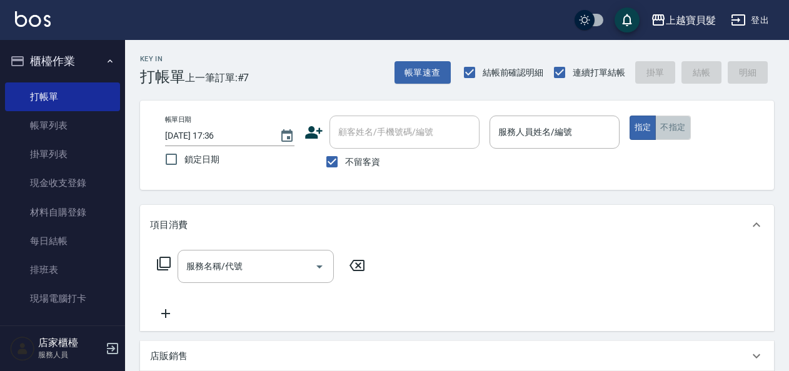
click at [677, 135] on button "不指定" at bounding box center [672, 128] width 35 height 24
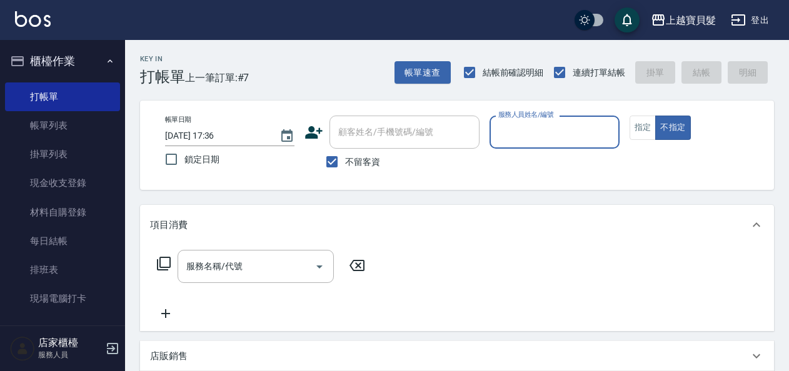
click at [530, 134] on input "服務人員姓名/編號" at bounding box center [554, 132] width 118 height 22
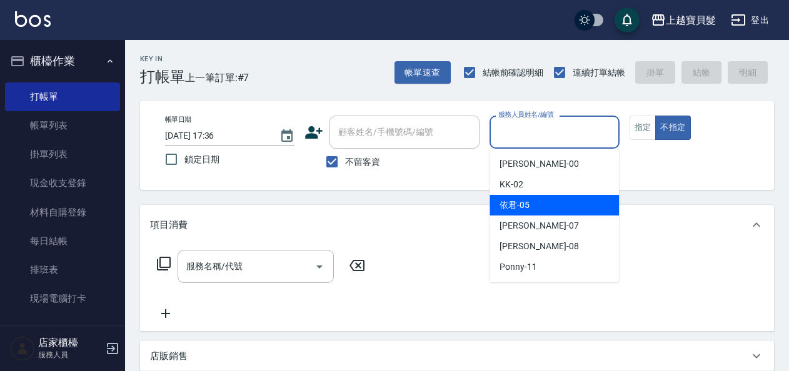
click at [537, 206] on div "依君 -05" at bounding box center [554, 205] width 129 height 21
type input "依君-05"
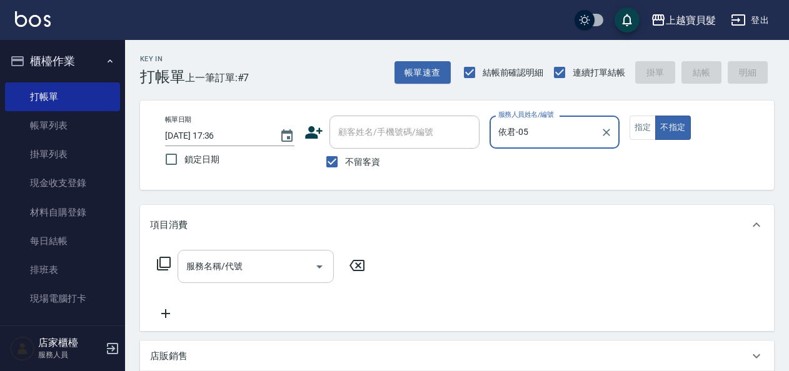
drag, startPoint x: 246, startPoint y: 282, endPoint x: 251, endPoint y: 274, distance: 9.5
click at [247, 281] on div "服務名稱/代號" at bounding box center [256, 266] width 156 height 33
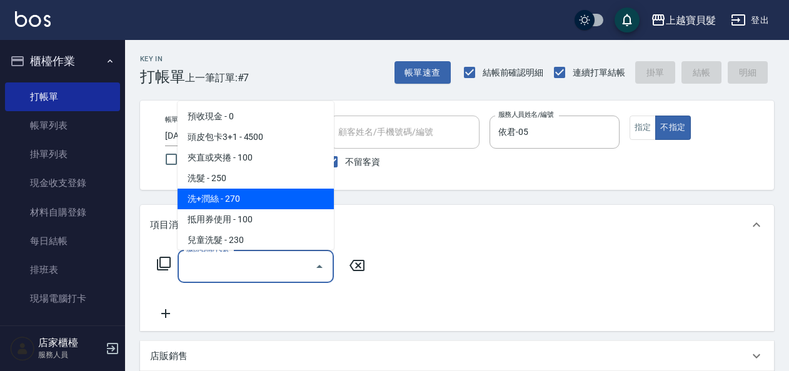
click at [263, 199] on span "洗+潤絲 - 270" at bounding box center [256, 199] width 156 height 21
type input "洗+潤絲(102)"
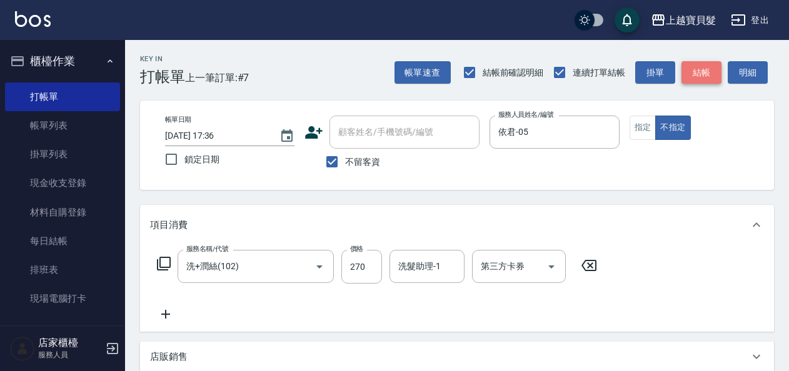
click at [698, 76] on button "結帳" at bounding box center [702, 72] width 40 height 23
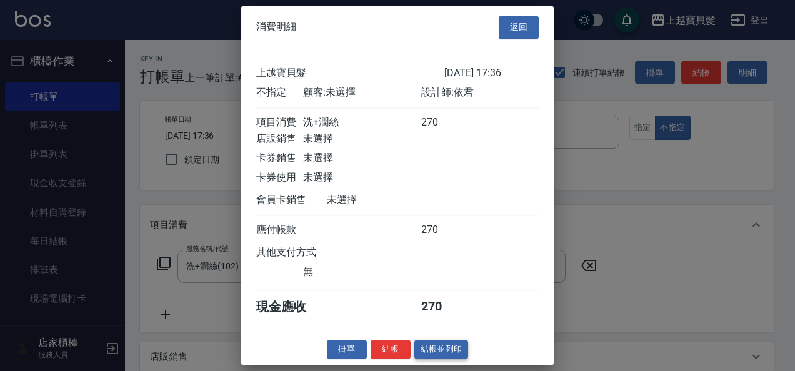
click at [430, 351] on button "結帳並列印" at bounding box center [442, 349] width 54 height 19
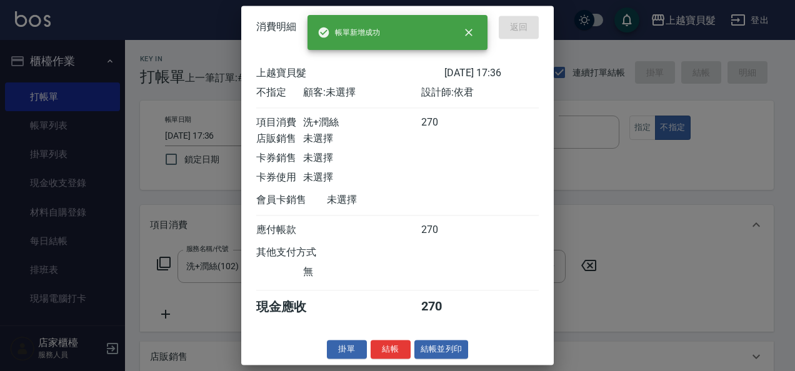
type input "[DATE] 18:16"
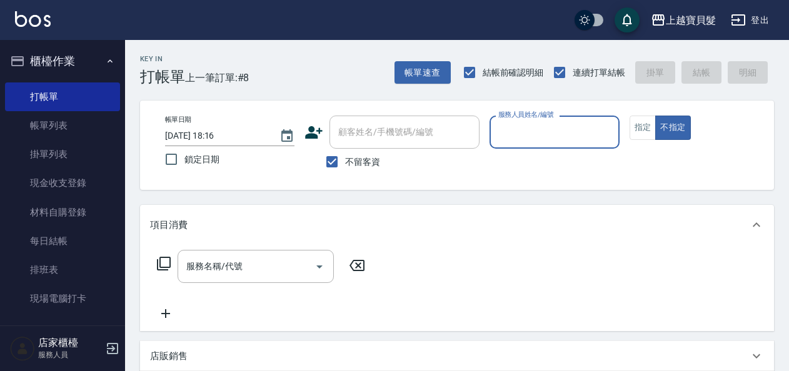
click at [557, 125] on input "服務人員姓名/編號" at bounding box center [554, 132] width 118 height 22
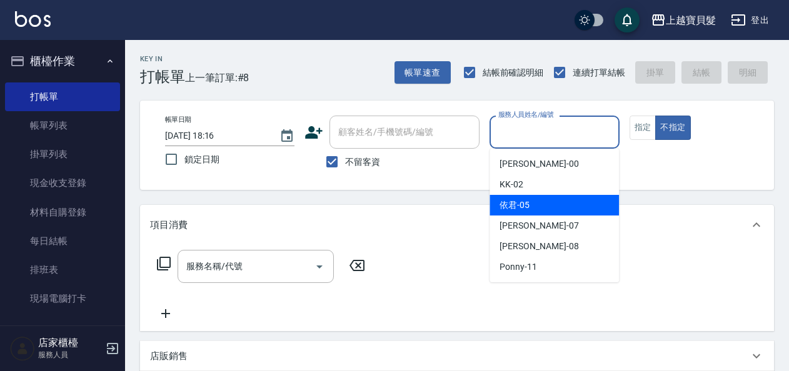
click at [563, 210] on div "依君 -05" at bounding box center [554, 205] width 129 height 21
type input "依君-05"
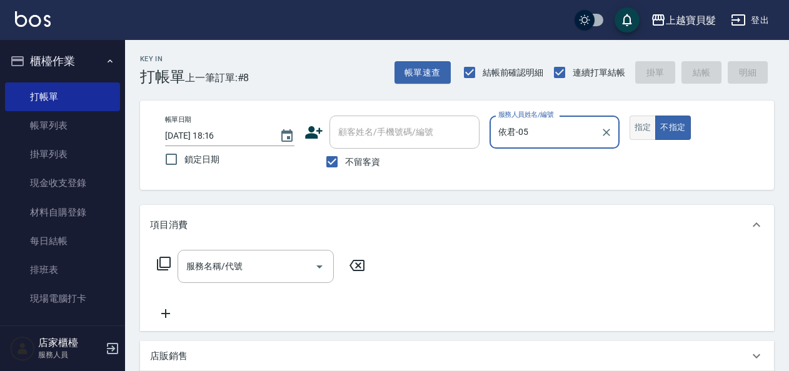
click at [636, 126] on button "指定" at bounding box center [643, 128] width 27 height 24
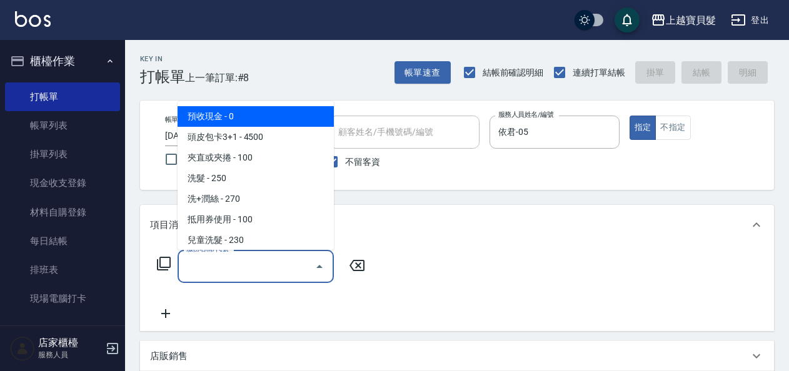
click at [285, 273] on input "服務名稱/代號" at bounding box center [246, 267] width 126 height 22
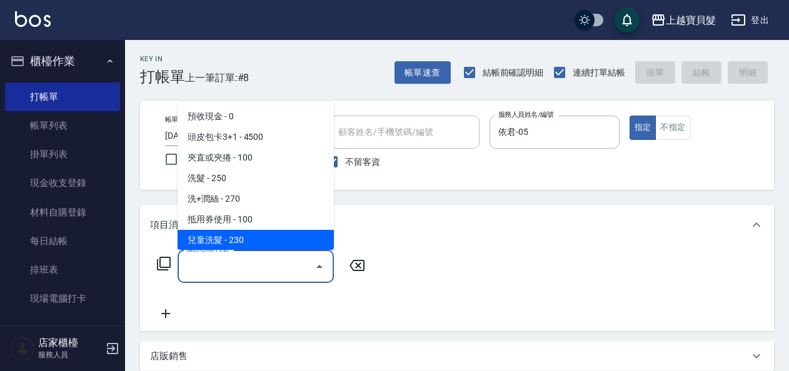
drag, startPoint x: 390, startPoint y: 255, endPoint x: 390, endPoint y: 244, distance: 11.3
click at [390, 254] on div "服務名稱/代號 服務名稱/代號" at bounding box center [457, 288] width 634 height 86
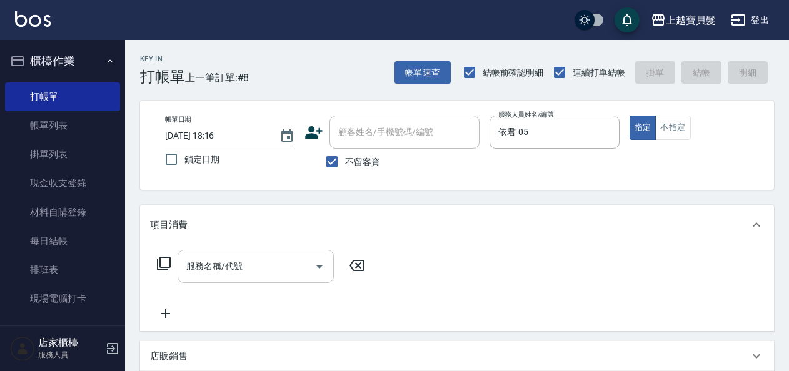
click at [249, 266] on input "服務名稱/代號" at bounding box center [246, 267] width 126 height 22
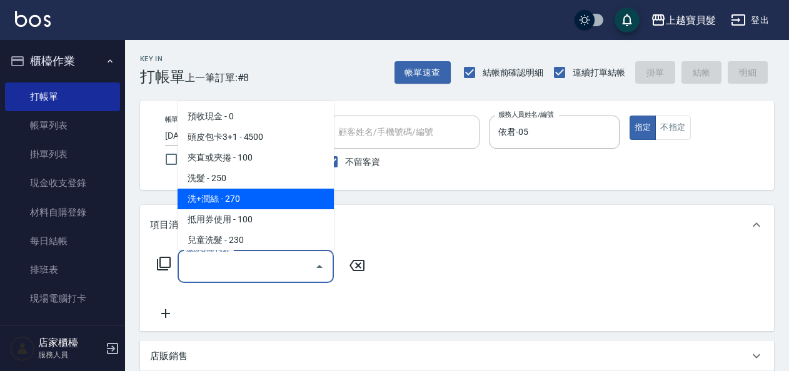
click at [255, 200] on span "洗+潤絲 - 270" at bounding box center [256, 199] width 156 height 21
type input "洗+潤絲(102)"
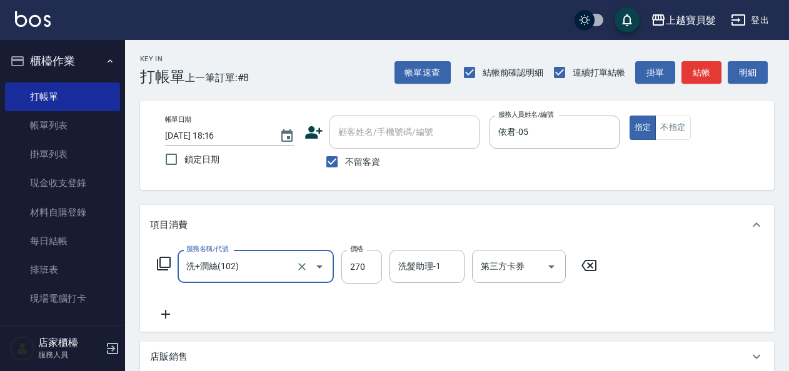
click at [679, 79] on div "帳單速查 結帳前確認明細 連續打單結帳 掛單 結帳 明細" at bounding box center [585, 72] width 380 height 26
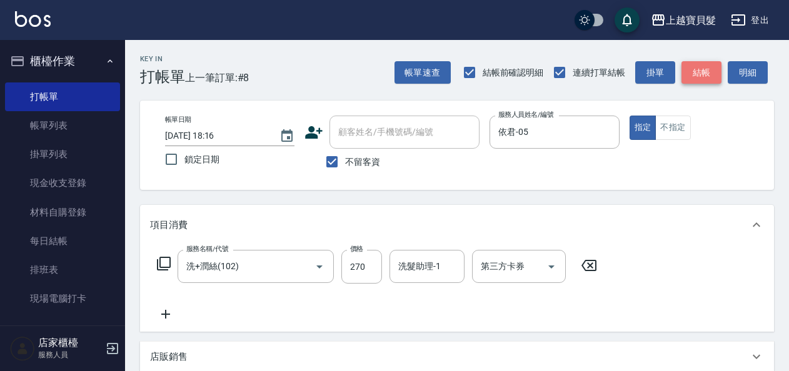
click at [685, 78] on button "結帳" at bounding box center [702, 72] width 40 height 23
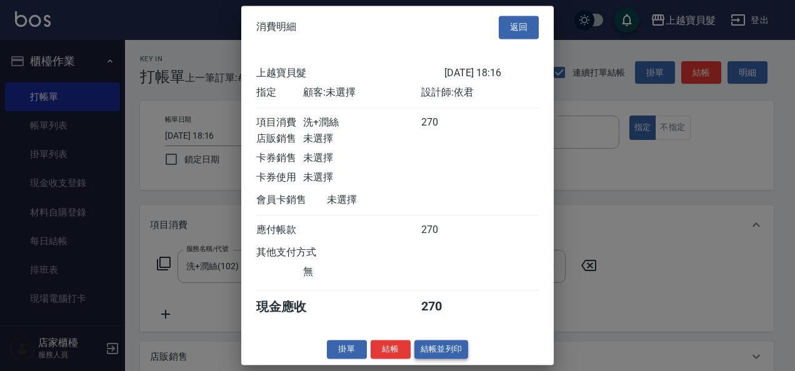
click at [445, 360] on button "結帳並列印" at bounding box center [442, 349] width 54 height 19
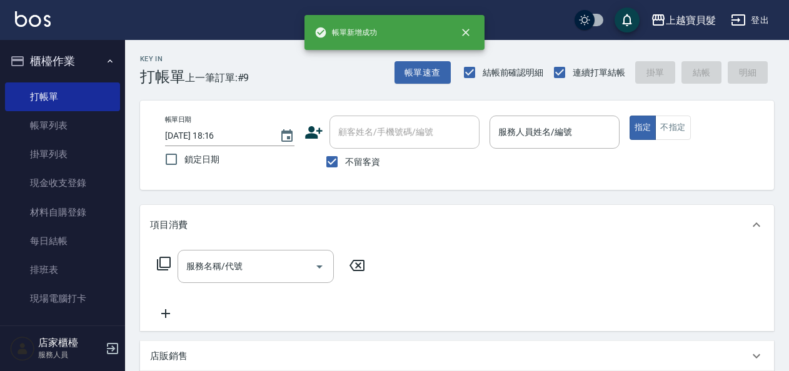
click at [346, 161] on span "不留客資" at bounding box center [362, 162] width 35 height 13
click at [345, 161] on input "不留客資" at bounding box center [332, 162] width 26 height 26
checkbox input "false"
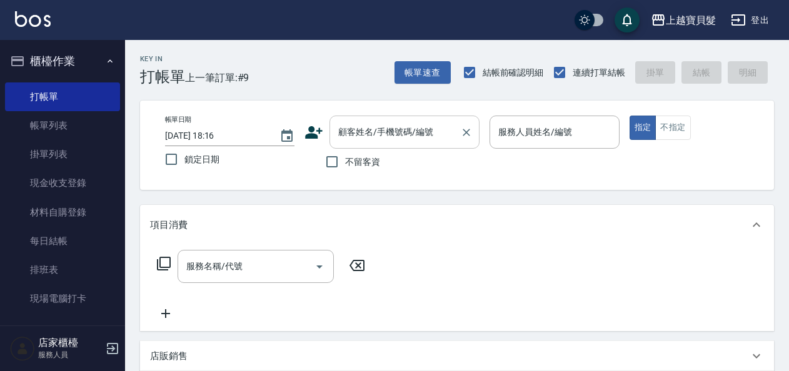
click at [383, 133] on input "顧客姓名/手機號碼/編號" at bounding box center [395, 132] width 120 height 22
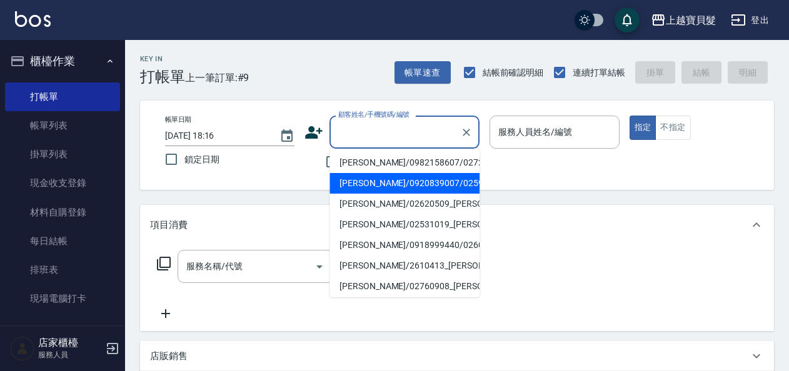
scroll to position [63, 0]
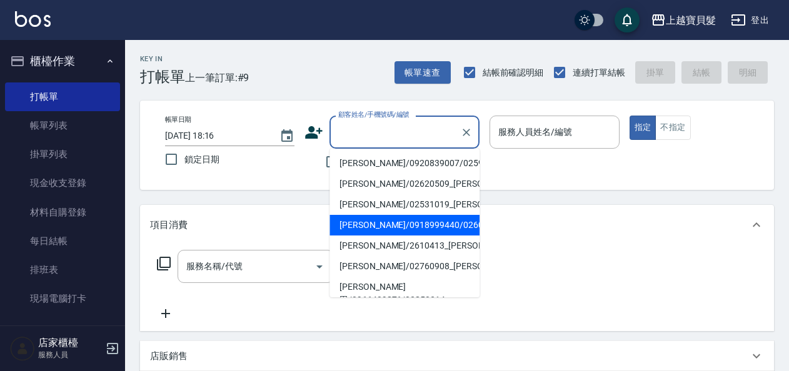
click at [400, 236] on li "[PERSON_NAME]/0918999440/02600606" at bounding box center [405, 225] width 150 height 21
type input "[PERSON_NAME]/0918999440/02600606"
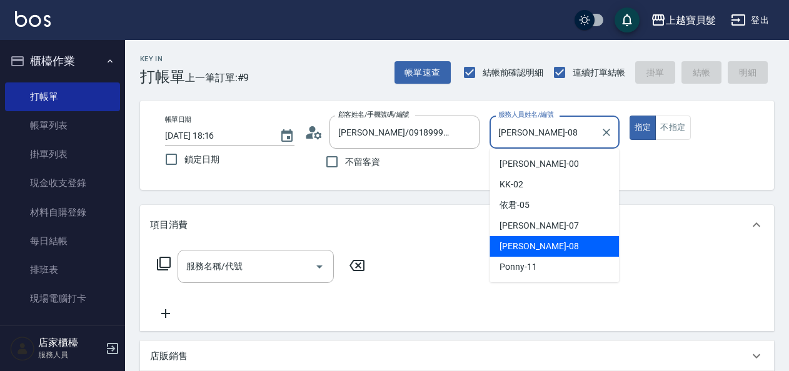
click at [555, 129] on input "[PERSON_NAME]-08" at bounding box center [544, 132] width 99 height 22
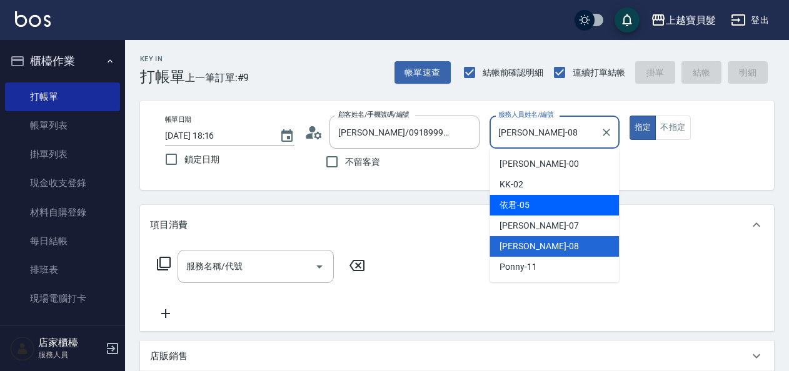
click at [528, 208] on span "依君 -05" at bounding box center [515, 205] width 30 height 13
type input "依君-05"
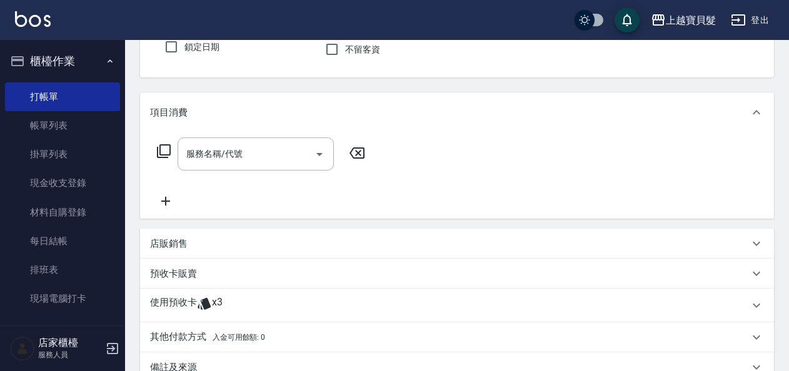
scroll to position [125, 0]
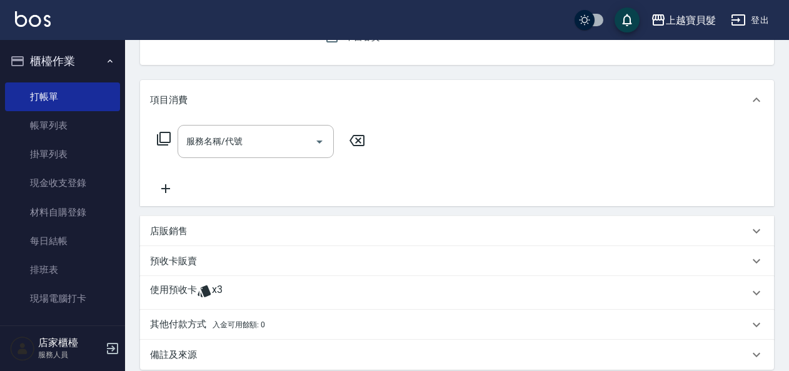
click at [210, 285] on icon at bounding box center [204, 291] width 15 height 15
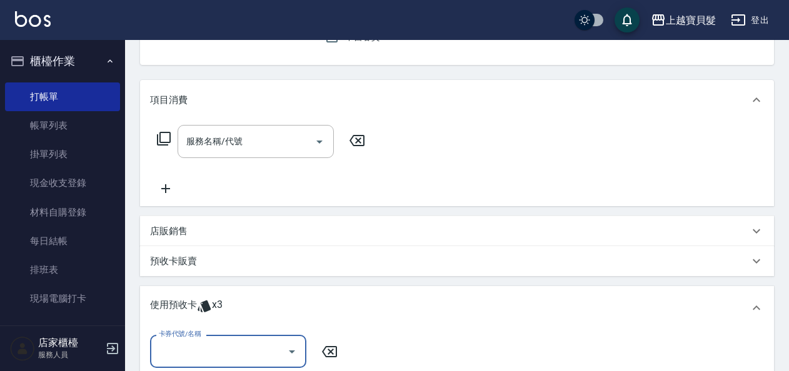
scroll to position [0, 0]
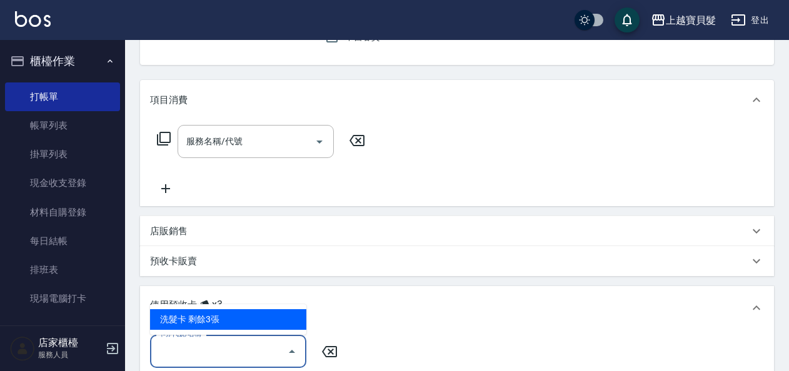
click at [226, 345] on input "卡券代號/名稱" at bounding box center [219, 352] width 126 height 22
click at [220, 317] on div "洗髮卡 剩餘3張" at bounding box center [228, 320] width 156 height 21
type input "洗髮卡"
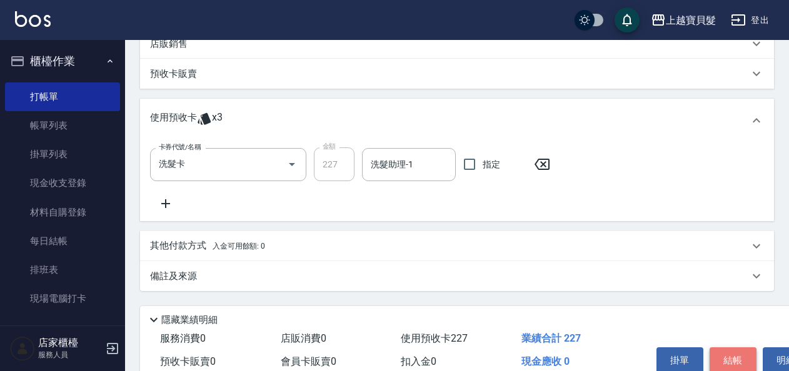
click at [728, 351] on button "結帳" at bounding box center [733, 361] width 47 height 26
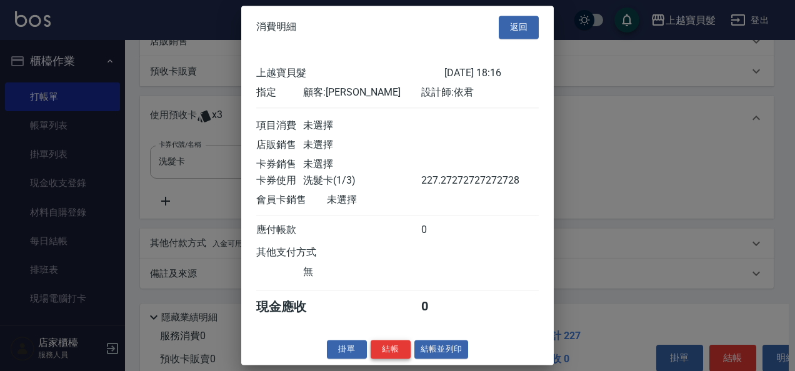
scroll to position [3, 0]
click at [430, 348] on button "結帳並列印" at bounding box center [442, 349] width 54 height 19
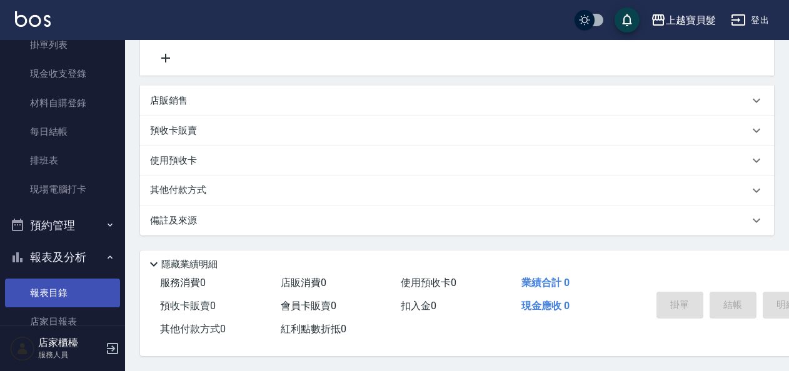
scroll to position [250, 0]
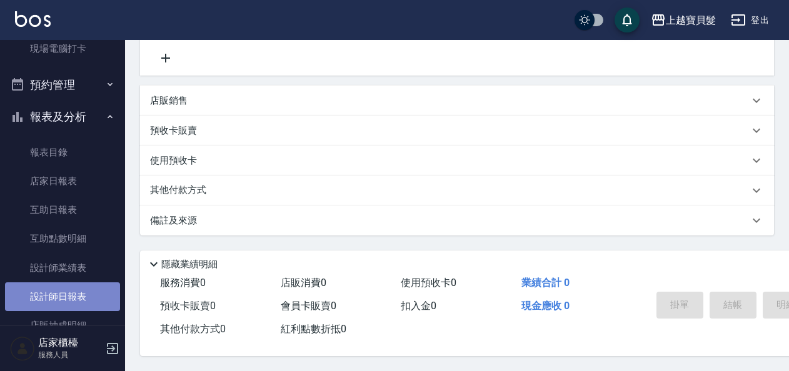
click at [69, 291] on link "設計師日報表" at bounding box center [62, 297] width 115 height 29
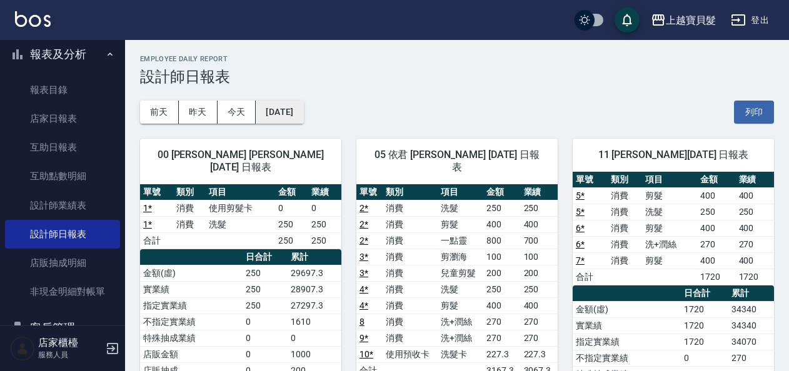
click at [278, 114] on button "[DATE]" at bounding box center [280, 112] width 48 height 23
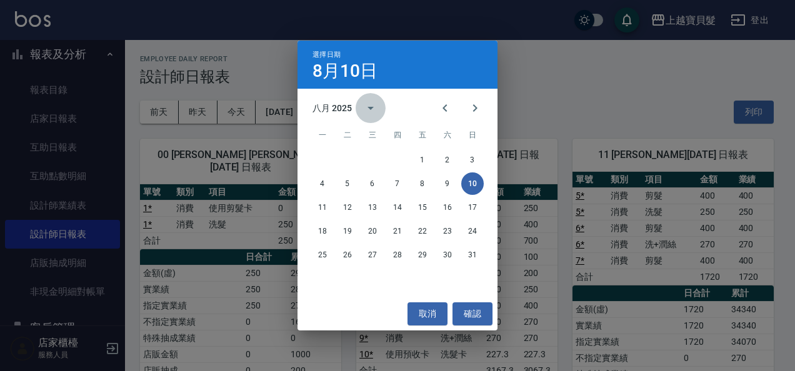
click at [376, 110] on icon "calendar view is open, switch to year view" at bounding box center [370, 108] width 15 height 15
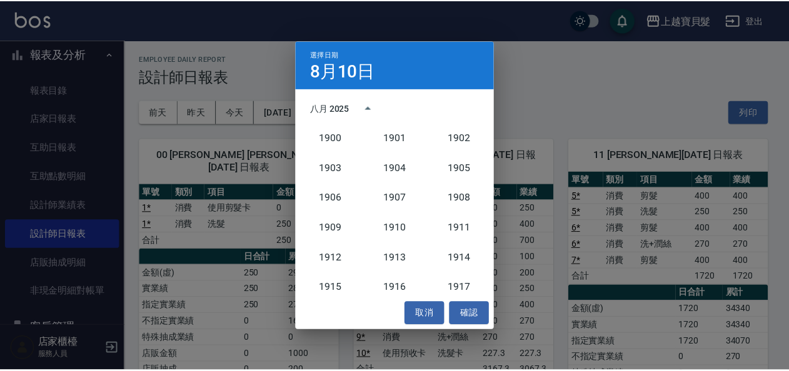
scroll to position [1158, 0]
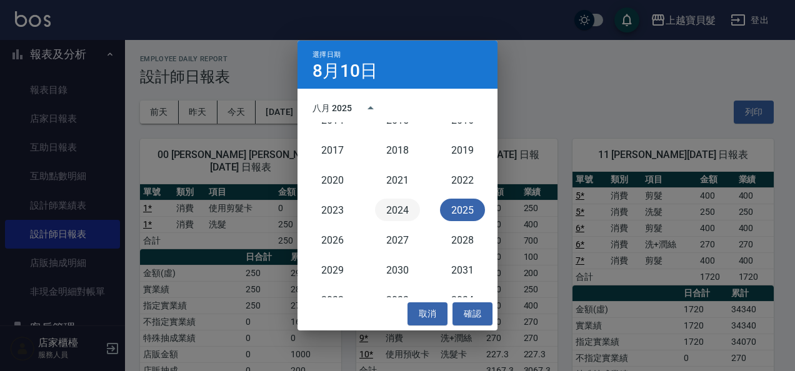
click at [375, 205] on button "2024" at bounding box center [397, 210] width 45 height 23
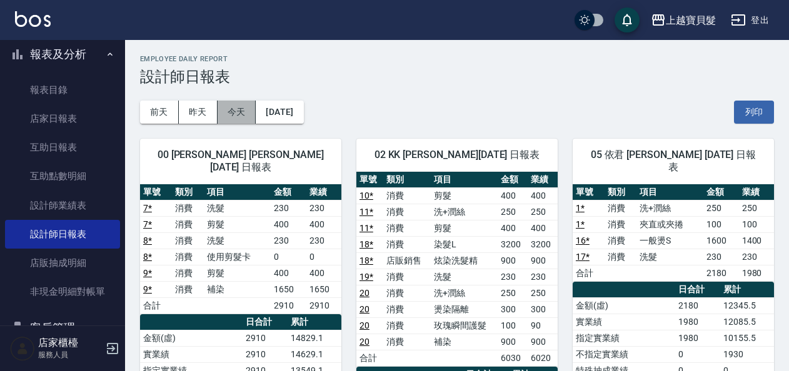
click at [231, 118] on button "今天" at bounding box center [237, 112] width 39 height 23
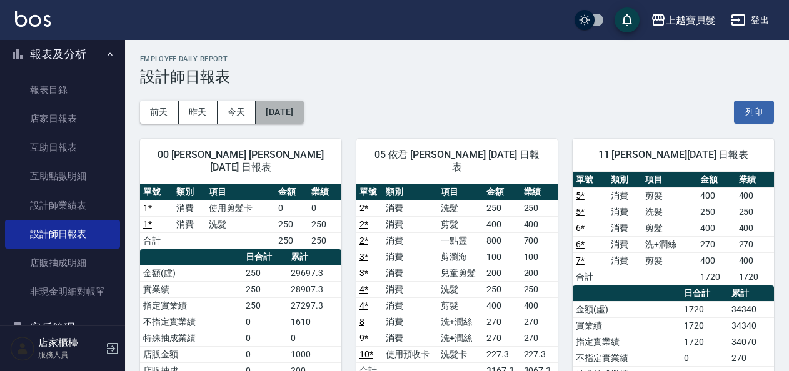
click at [261, 113] on button "[DATE]" at bounding box center [280, 112] width 48 height 23
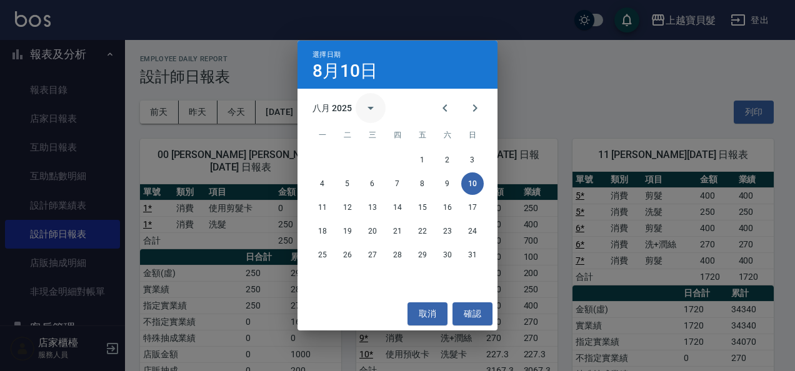
click at [369, 115] on icon "calendar view is open, switch to year view" at bounding box center [370, 108] width 15 height 15
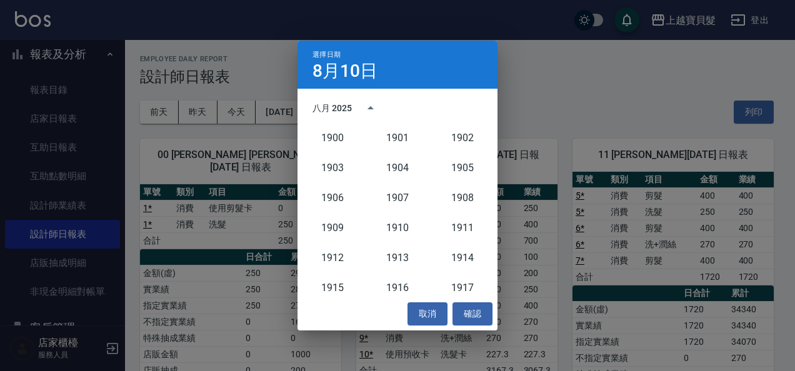
scroll to position [1158, 0]
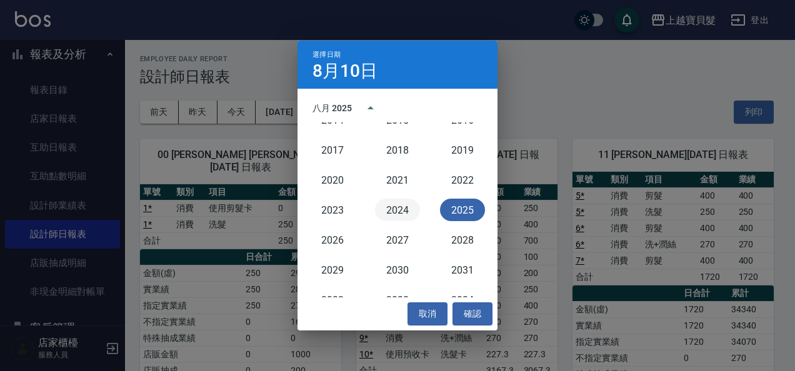
click at [391, 214] on button "2024" at bounding box center [397, 210] width 45 height 23
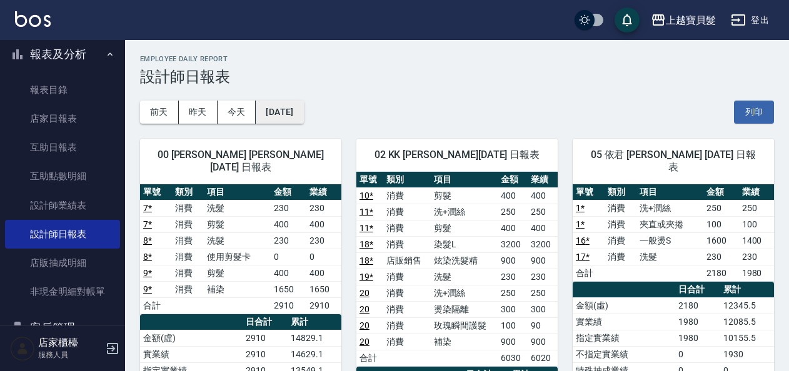
click at [303, 116] on button "[DATE]" at bounding box center [280, 112] width 48 height 23
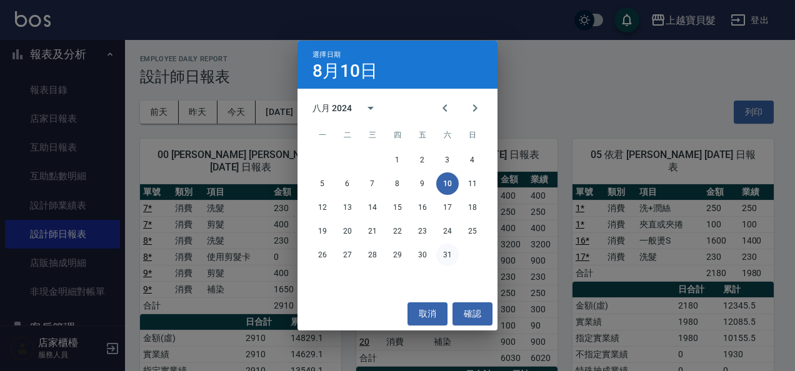
click at [445, 257] on button "31" at bounding box center [447, 255] width 23 height 23
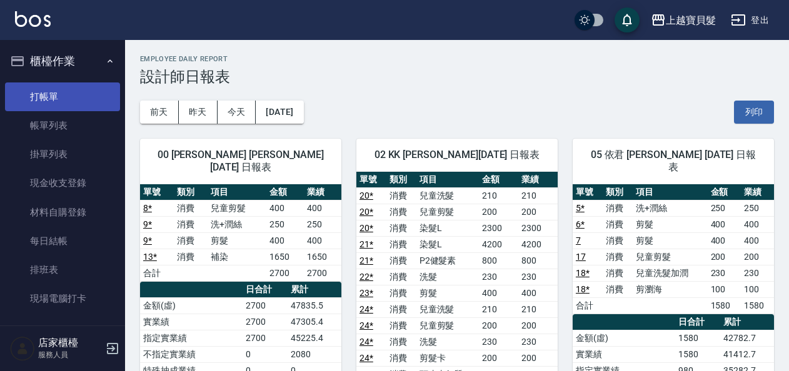
click at [58, 98] on link "打帳單" at bounding box center [62, 97] width 115 height 29
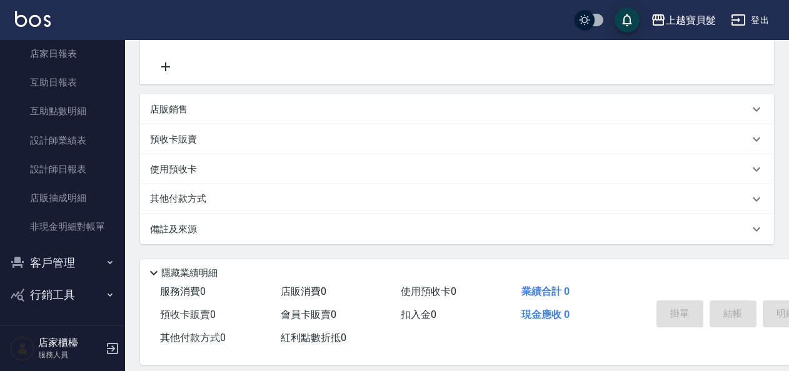
scroll to position [260, 0]
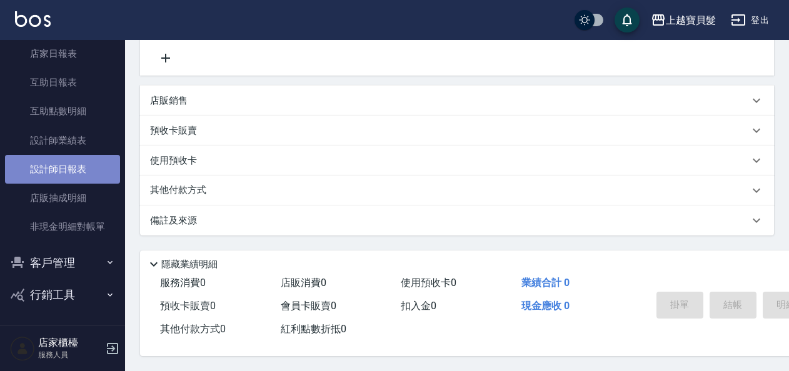
click at [69, 166] on link "設計師日報表" at bounding box center [62, 169] width 115 height 29
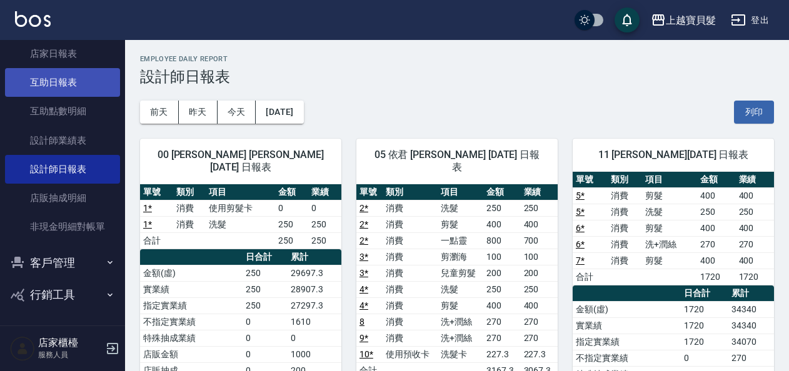
click at [76, 89] on link "互助日報表" at bounding box center [62, 82] width 115 height 29
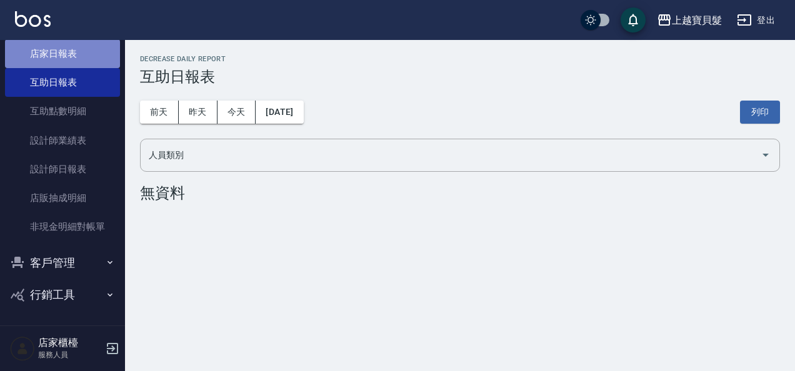
click at [89, 66] on link "店家日報表" at bounding box center [62, 53] width 115 height 29
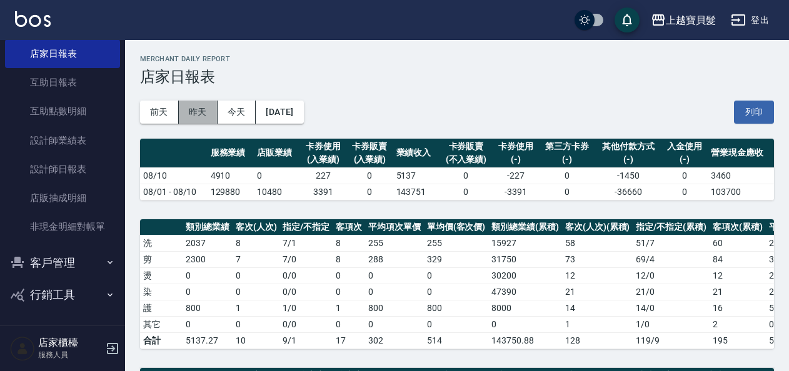
click at [208, 123] on button "昨天" at bounding box center [198, 112] width 39 height 23
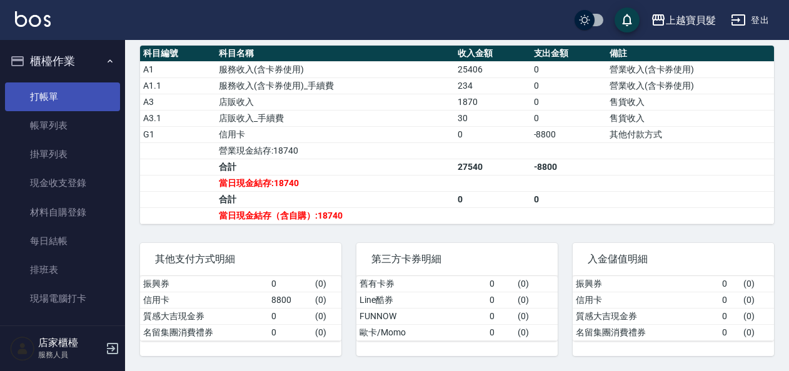
click at [23, 83] on link "打帳單" at bounding box center [62, 97] width 115 height 29
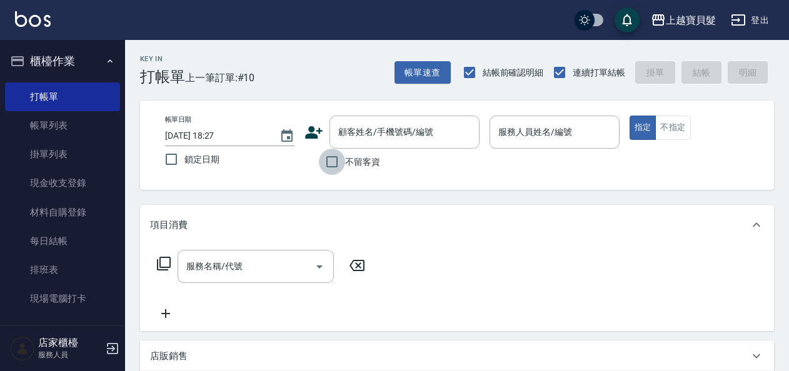
click at [333, 166] on input "不留客資" at bounding box center [332, 162] width 26 height 26
checkbox input "true"
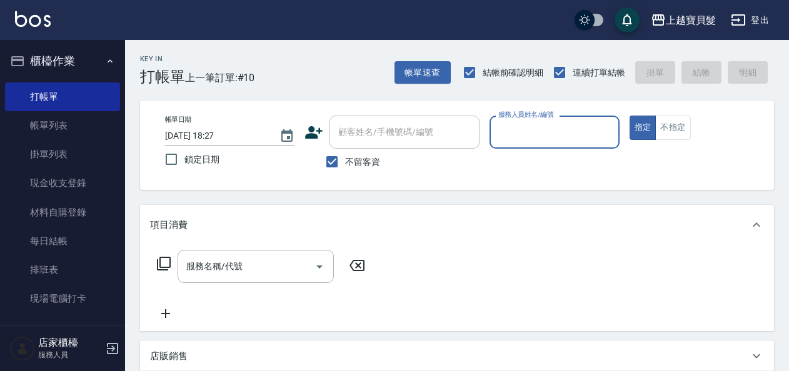
click at [551, 134] on input "服務人員姓名/編號" at bounding box center [554, 132] width 118 height 22
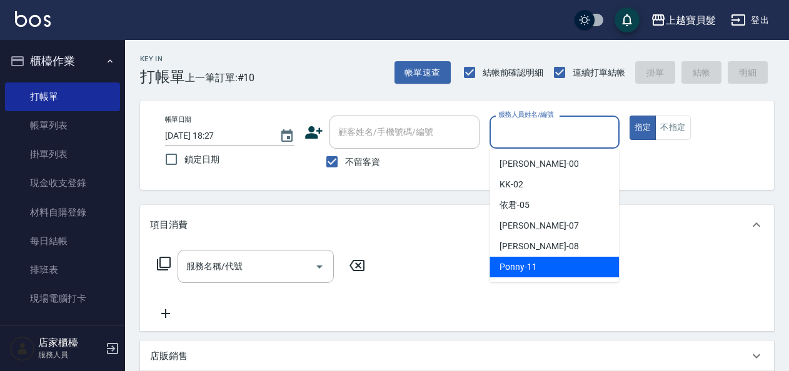
click at [520, 259] on div "Ponny -11" at bounding box center [554, 267] width 129 height 21
type input "Ponny-11"
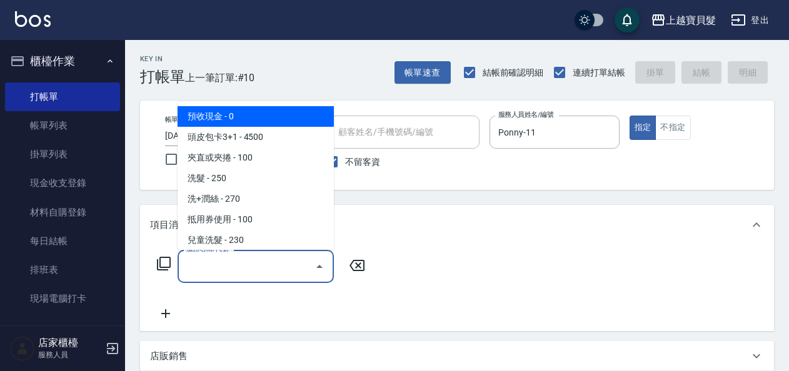
click at [208, 258] on div "服務名稱/代號 服務名稱/代號" at bounding box center [256, 266] width 156 height 33
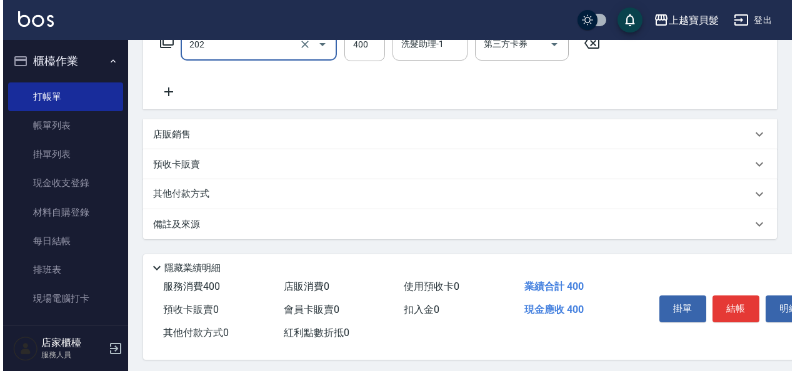
scroll to position [231, 0]
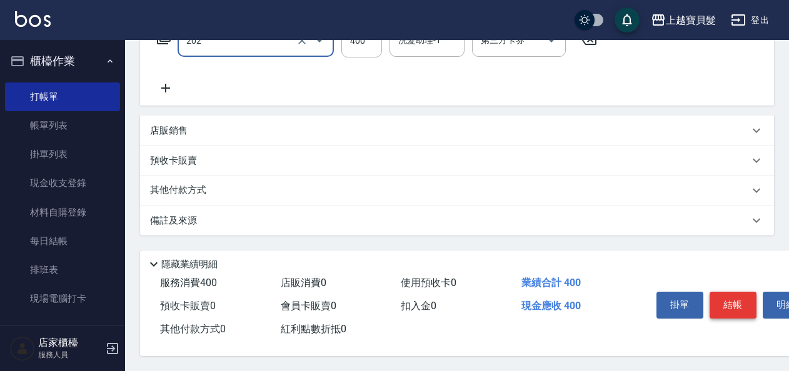
type input "剪髮(202)"
click at [736, 303] on button "結帳" at bounding box center [733, 305] width 47 height 26
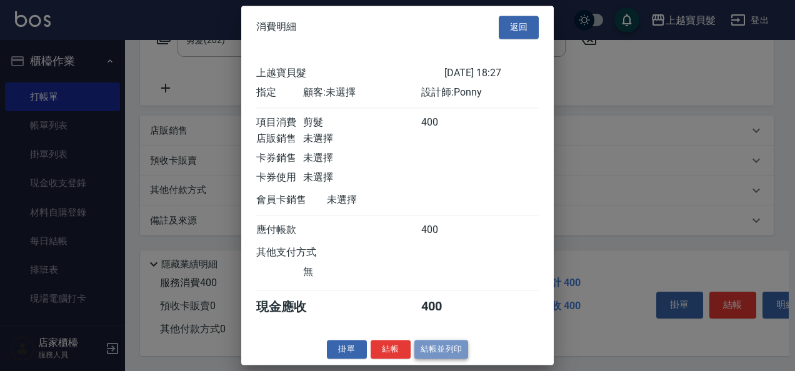
click at [449, 358] on button "結帳並列印" at bounding box center [442, 349] width 54 height 19
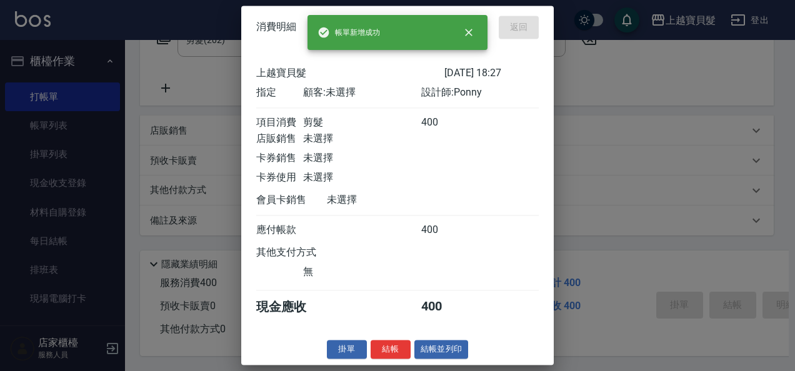
type input "[DATE] 18:32"
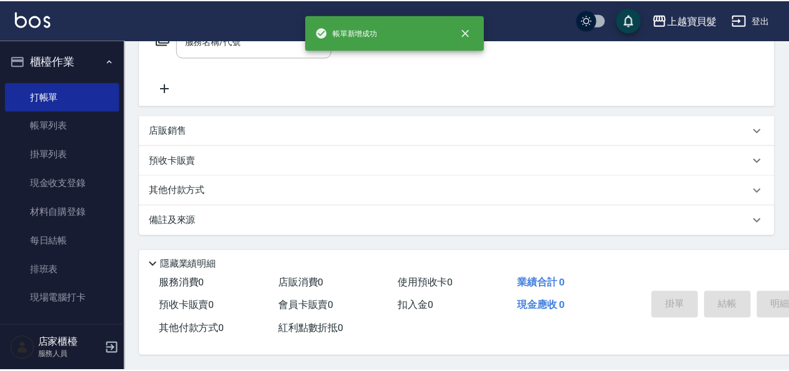
scroll to position [0, 0]
